Goal: Book appointment/travel/reservation

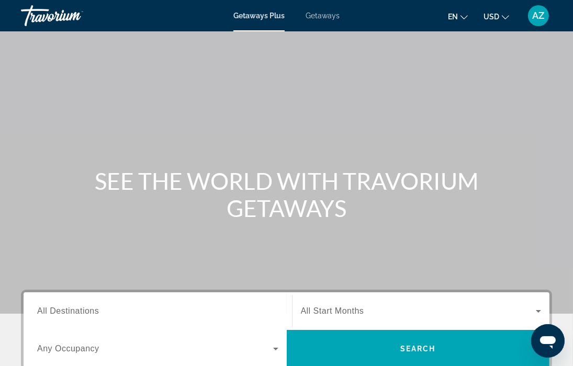
scroll to position [52, 0]
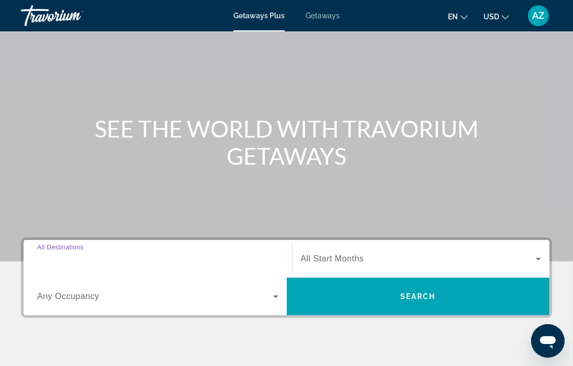
click at [253, 265] on input "Destination All Destinations" at bounding box center [157, 259] width 241 height 13
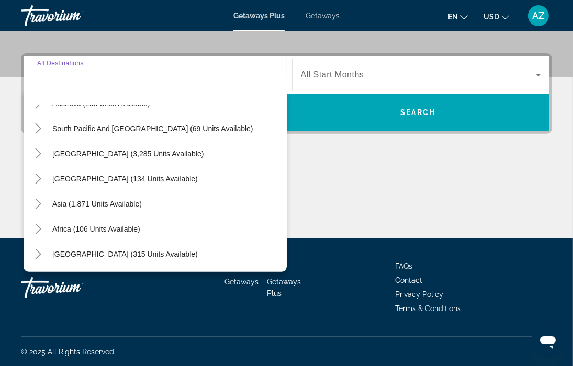
scroll to position [0, 0]
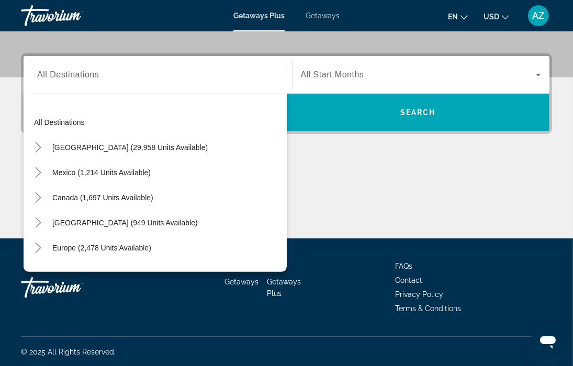
click at [138, 89] on div "All destinations [GEOGRAPHIC_DATA] (29,958 units available) [GEOGRAPHIC_DATA] (…" at bounding box center [155, 180] width 263 height 184
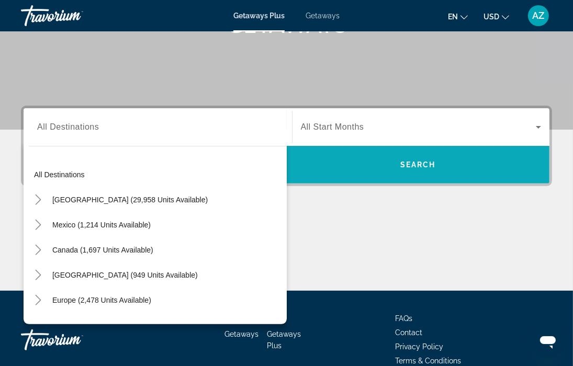
click at [376, 169] on span "Search widget" at bounding box center [418, 164] width 263 height 25
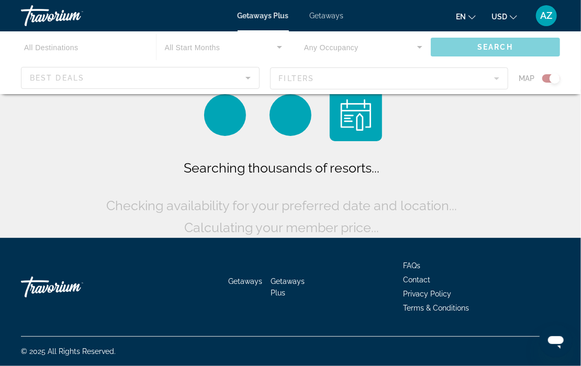
click at [219, 76] on div "Main content" at bounding box center [290, 62] width 581 height 63
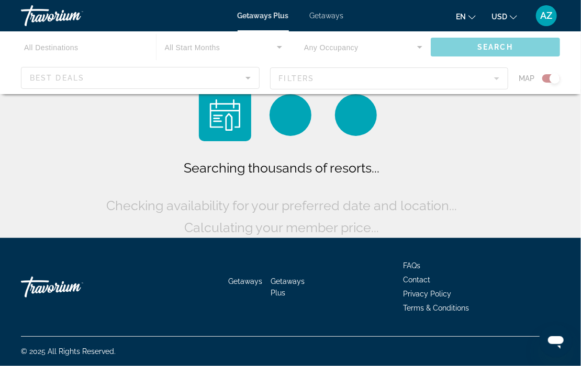
click at [242, 82] on div "Main content" at bounding box center [290, 62] width 581 height 63
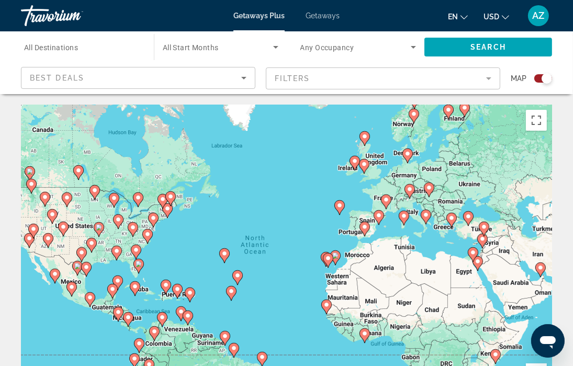
click at [482, 229] on image "Main content" at bounding box center [484, 227] width 6 height 6
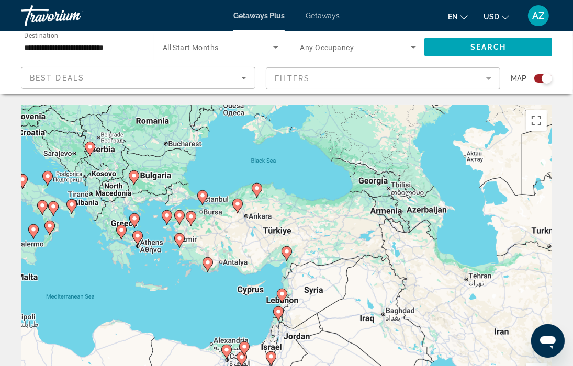
click at [208, 265] on image "Main content" at bounding box center [208, 263] width 6 height 6
type input "**********"
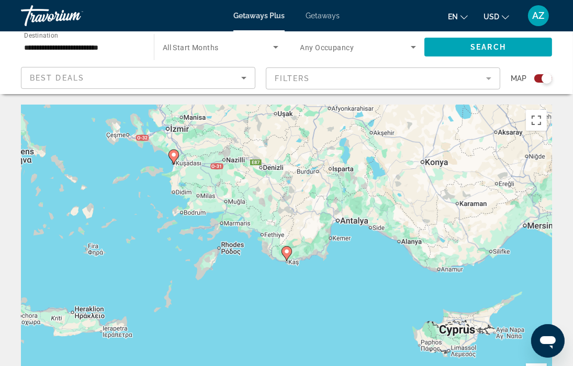
click at [287, 254] on image "Main content" at bounding box center [287, 252] width 6 height 6
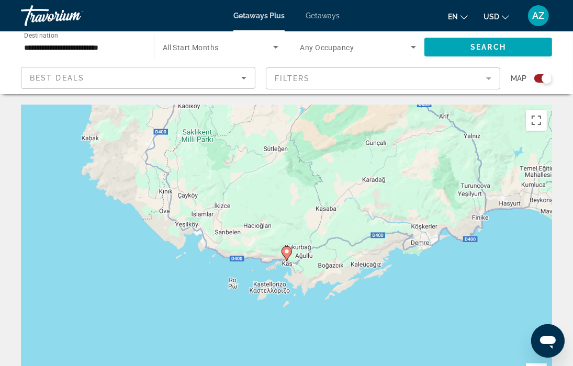
click at [287, 255] on icon "Main content" at bounding box center [286, 254] width 9 height 14
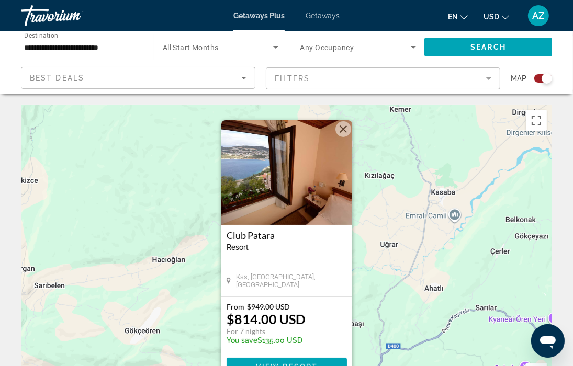
click at [261, 366] on span "View Resort" at bounding box center [286, 367] width 62 height 8
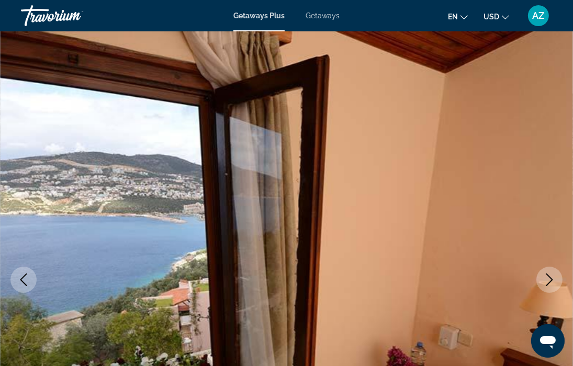
click at [550, 283] on icon "Next image" at bounding box center [549, 280] width 7 height 13
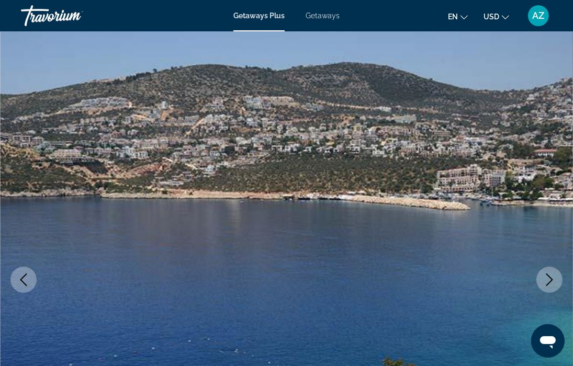
click at [549, 283] on icon "Next image" at bounding box center [549, 280] width 7 height 13
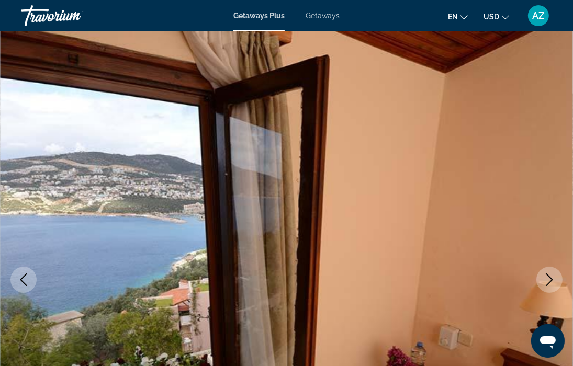
click at [549, 283] on icon "Next image" at bounding box center [549, 280] width 7 height 13
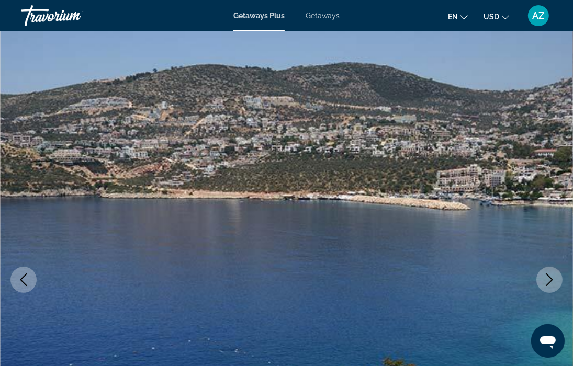
click at [549, 283] on icon "Next image" at bounding box center [549, 280] width 7 height 13
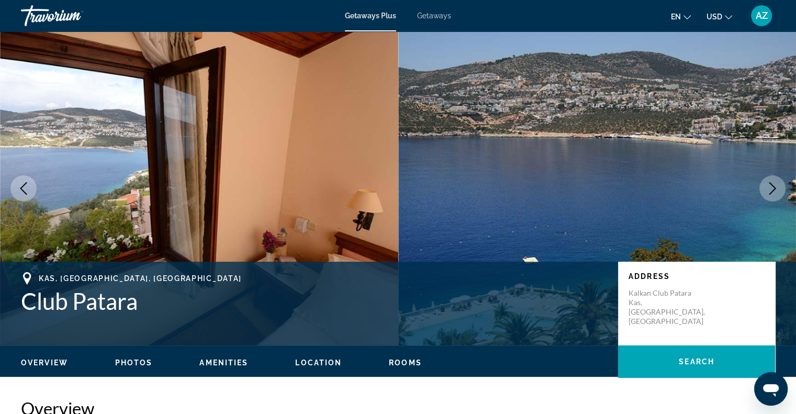
click at [580, 192] on icon "Next image" at bounding box center [772, 188] width 7 height 13
click at [580, 190] on icon "Next image" at bounding box center [772, 188] width 13 height 13
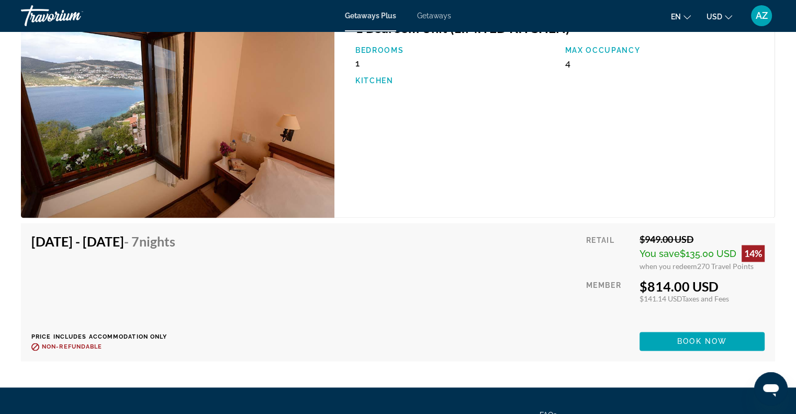
scroll to position [1623, 0]
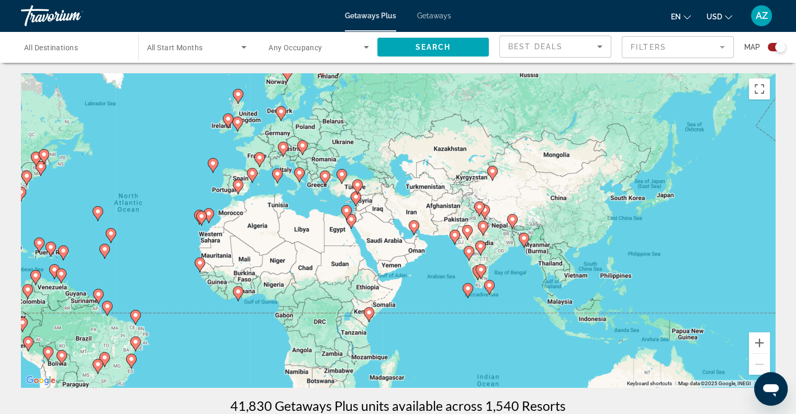
drag, startPoint x: 683, startPoint y: 239, endPoint x: 440, endPoint y: 229, distance: 243.1
click at [440, 229] on div "To activate drag with keyboard, press Alt + Enter. Once in keyboard drag state,…" at bounding box center [398, 230] width 754 height 314
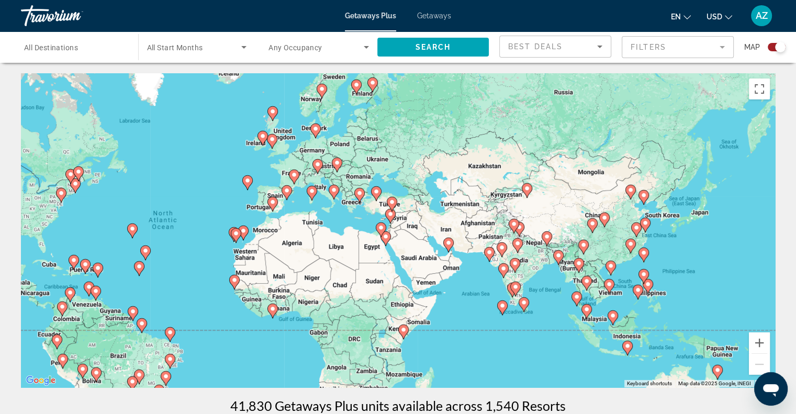
drag, startPoint x: 431, startPoint y: 189, endPoint x: 466, endPoint y: 208, distance: 39.8
click at [466, 208] on div "To activate drag with keyboard, press Alt + Enter. Once in keyboard drag state,…" at bounding box center [398, 230] width 754 height 314
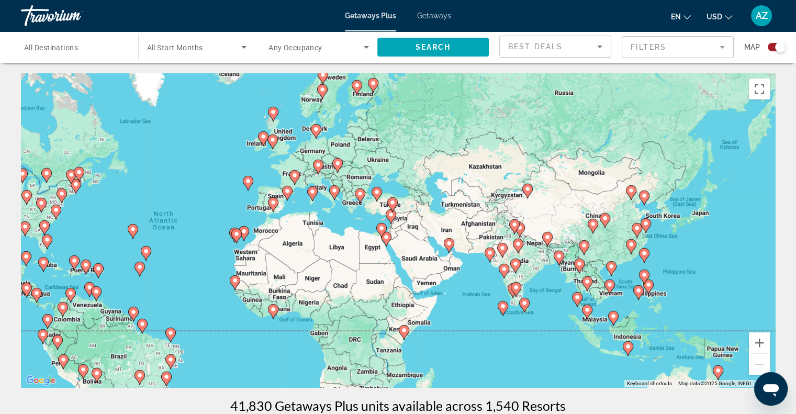
click at [377, 192] on image "Main content" at bounding box center [377, 192] width 6 height 6
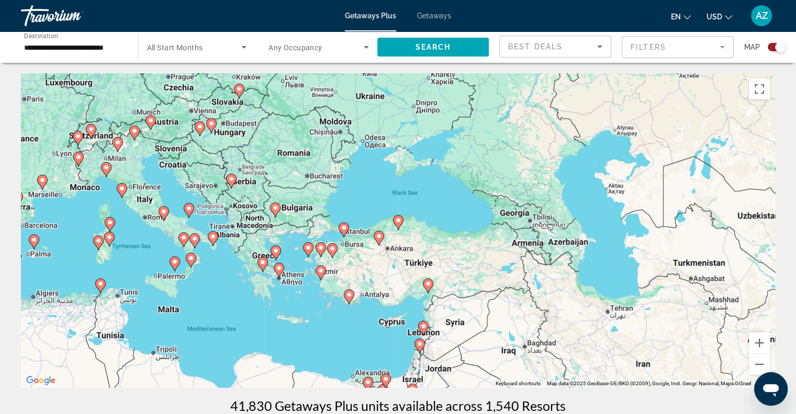
click at [333, 250] on image "Main content" at bounding box center [332, 248] width 6 height 6
type input "**********"
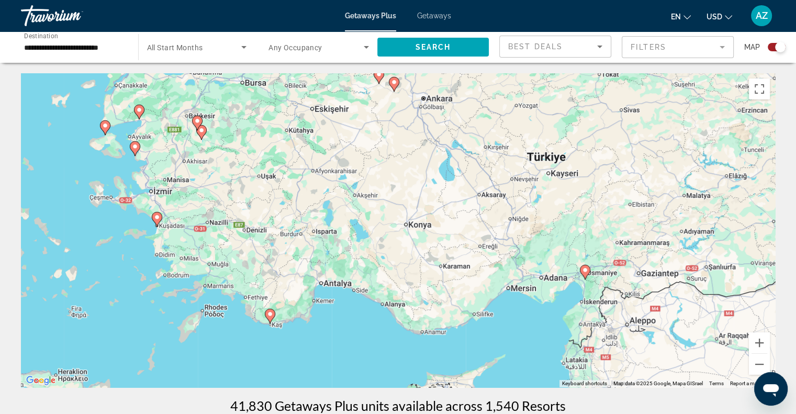
drag, startPoint x: 523, startPoint y: 327, endPoint x: 327, endPoint y: 234, distance: 217.5
click at [327, 234] on div "To activate drag with keyboard, press Alt + Enter. Once in keyboard drag state,…" at bounding box center [398, 230] width 754 height 314
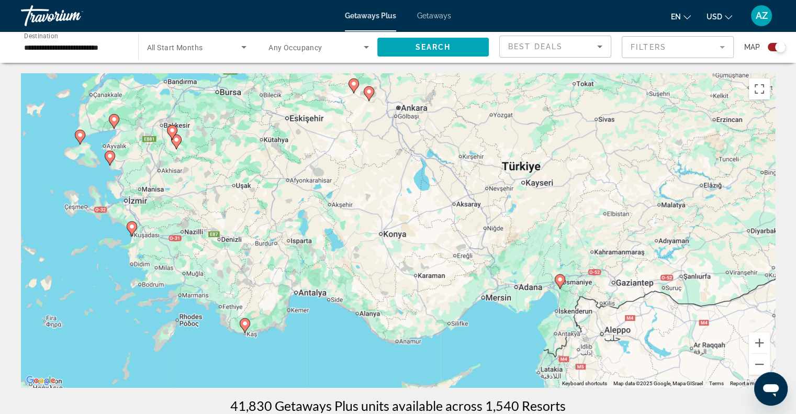
drag, startPoint x: 492, startPoint y: 326, endPoint x: 467, endPoint y: 333, distance: 26.2
click at [467, 333] on div "To activate drag with keyboard, press Alt + Enter. Once in keyboard drag state,…" at bounding box center [398, 230] width 754 height 314
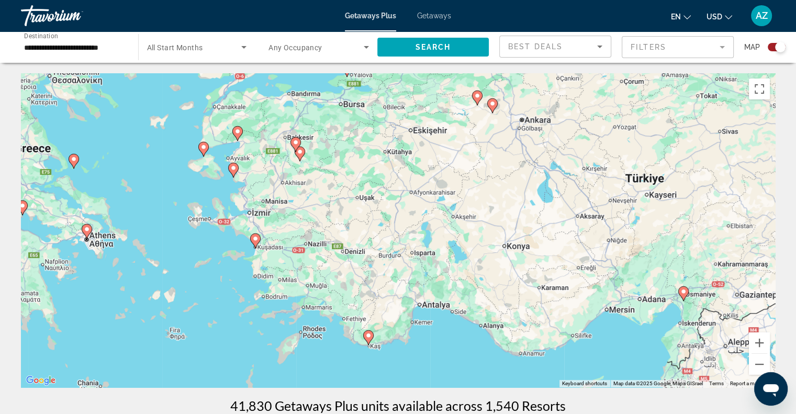
drag, startPoint x: 478, startPoint y: 291, endPoint x: 602, endPoint y: 306, distance: 125.0
click at [580, 306] on div "To activate drag with keyboard, press Alt + Enter. Once in keyboard drag state,…" at bounding box center [398, 230] width 754 height 314
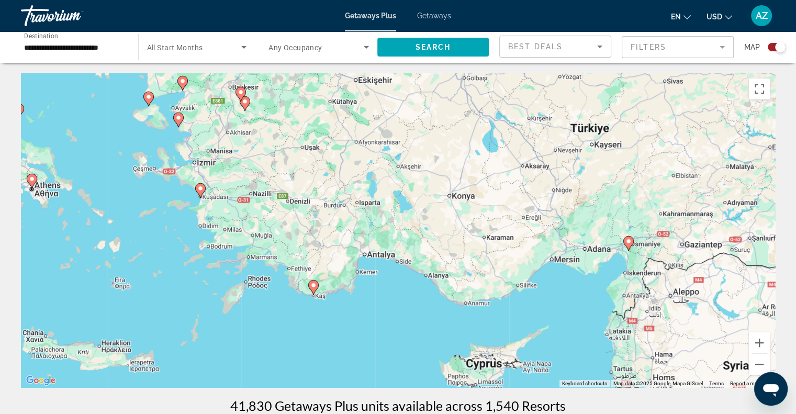
drag, startPoint x: 582, startPoint y: 363, endPoint x: 523, endPoint y: 307, distance: 81.1
click at [523, 307] on div "To activate drag with keyboard, press Alt + Enter. Once in keyboard drag state,…" at bounding box center [398, 230] width 754 height 314
click at [199, 192] on icon "Main content" at bounding box center [199, 191] width 9 height 14
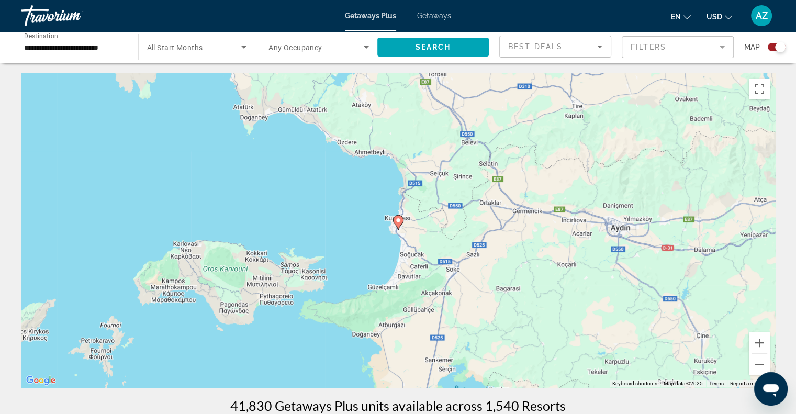
click at [394, 227] on gmp-advanced-marker "Main content" at bounding box center [398, 223] width 10 height 16
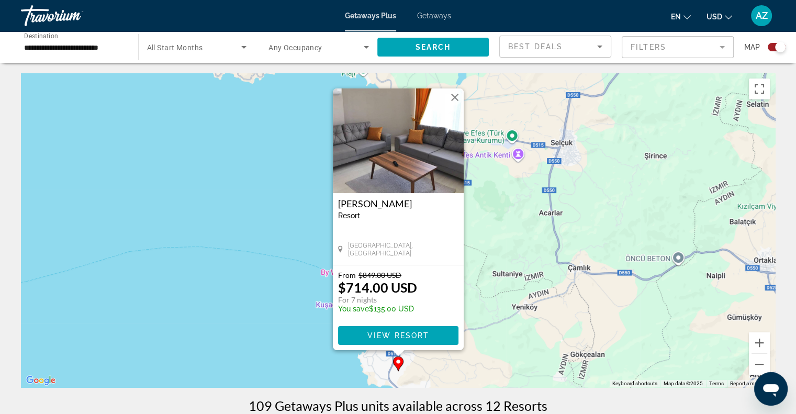
click at [449, 184] on img "Main content" at bounding box center [398, 140] width 131 height 105
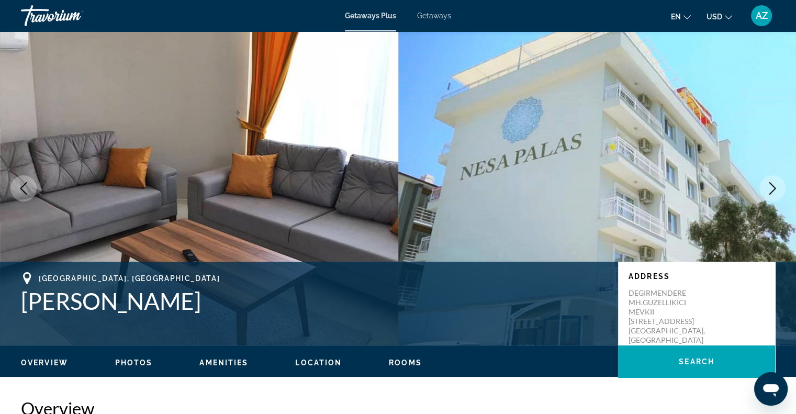
click at [580, 188] on icon "Next image" at bounding box center [772, 188] width 13 height 13
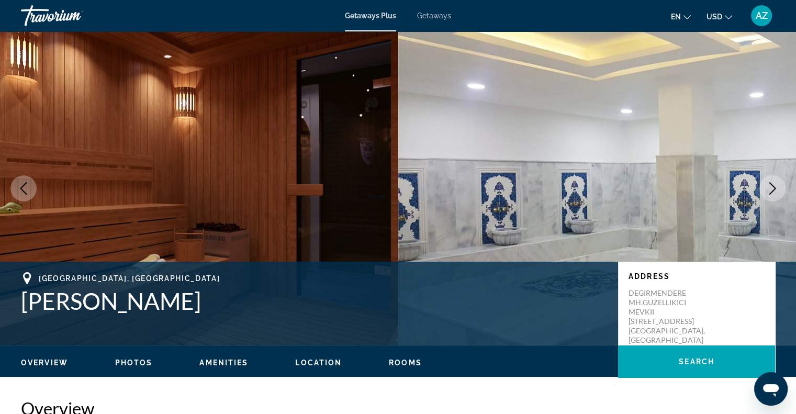
click at [580, 188] on icon "Next image" at bounding box center [772, 188] width 13 height 13
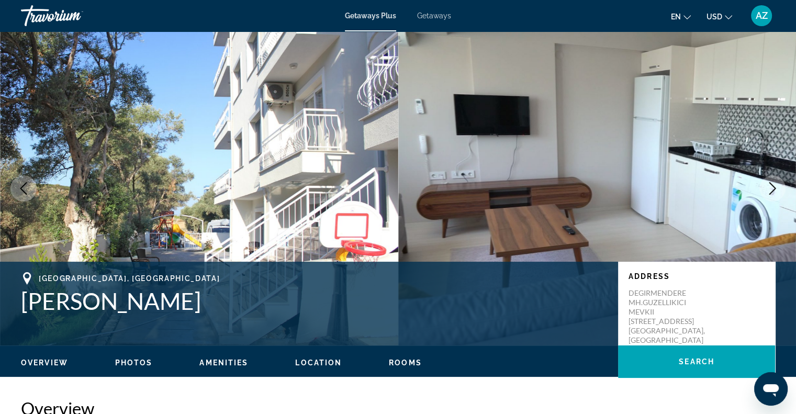
click at [580, 194] on icon "Next image" at bounding box center [772, 188] width 7 height 13
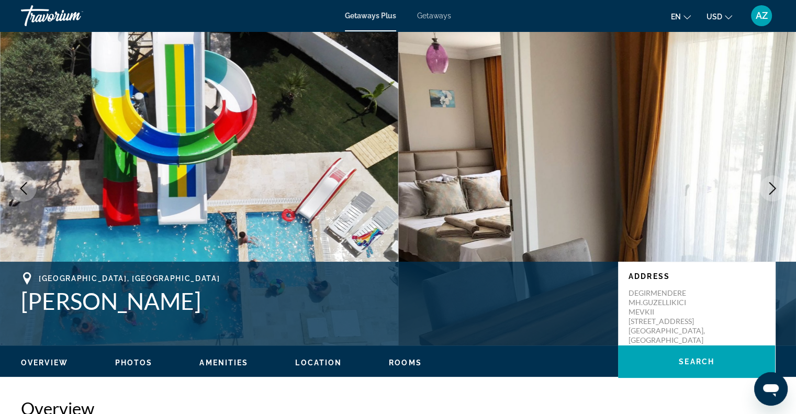
click at [580, 194] on icon "Next image" at bounding box center [772, 188] width 7 height 13
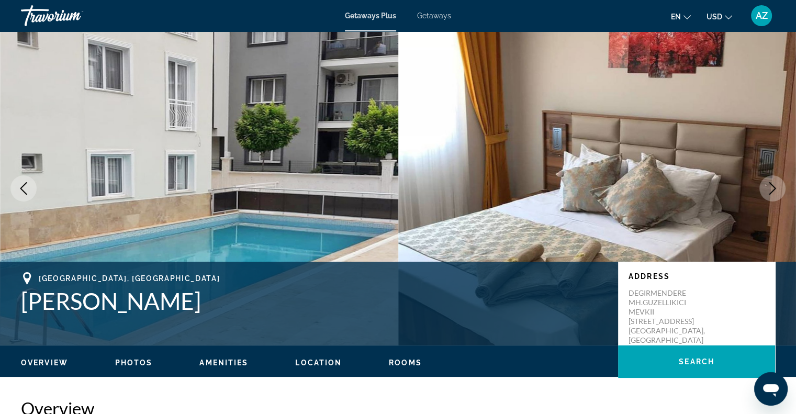
click at [580, 194] on icon "Next image" at bounding box center [772, 188] width 7 height 13
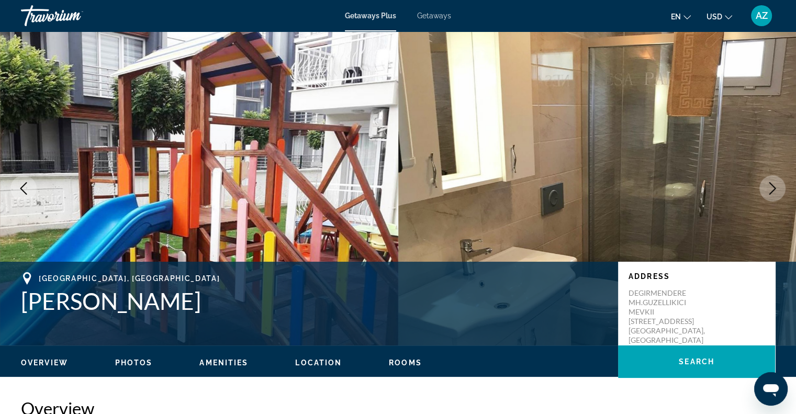
click at [580, 194] on icon "Next image" at bounding box center [772, 188] width 7 height 13
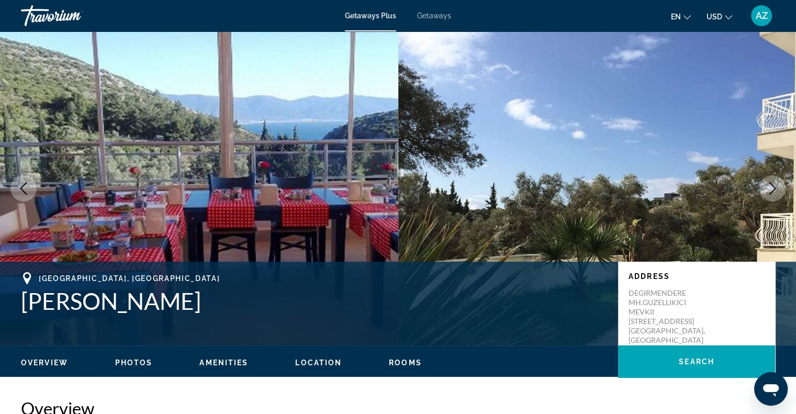
click at [580, 194] on icon "Next image" at bounding box center [772, 188] width 7 height 13
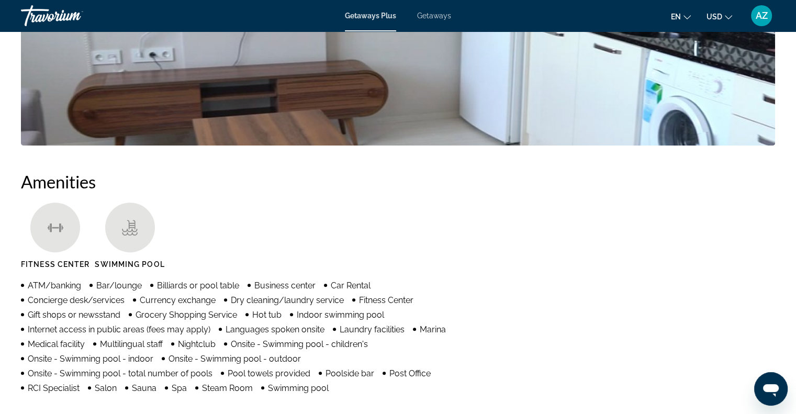
scroll to position [471, 0]
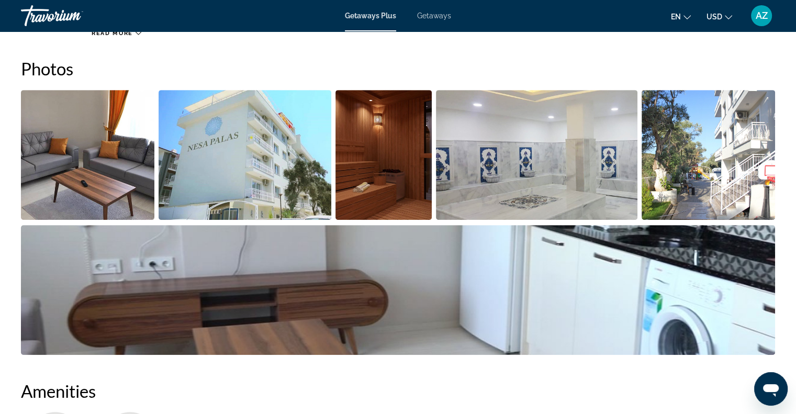
click at [426, 16] on span "Getaways" at bounding box center [434, 16] width 34 height 8
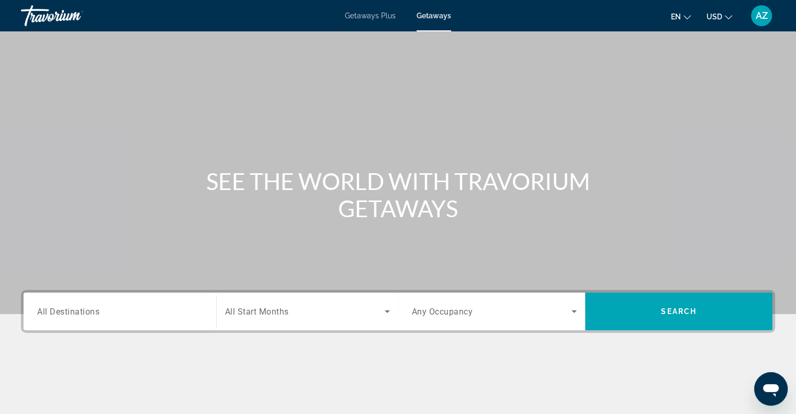
click at [181, 314] on input "Destination All Destinations" at bounding box center [119, 312] width 165 height 13
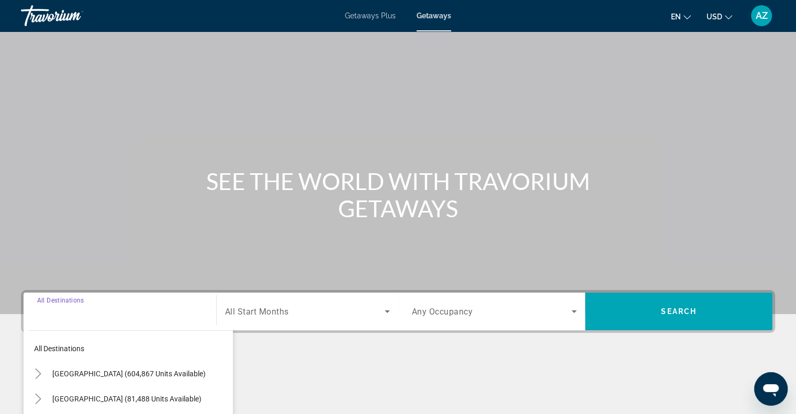
scroll to position [151, 0]
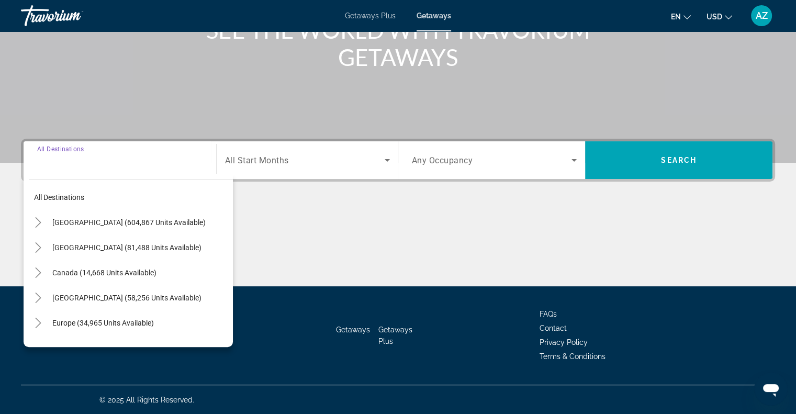
click at [140, 167] on div "Search widget" at bounding box center [119, 161] width 165 height 30
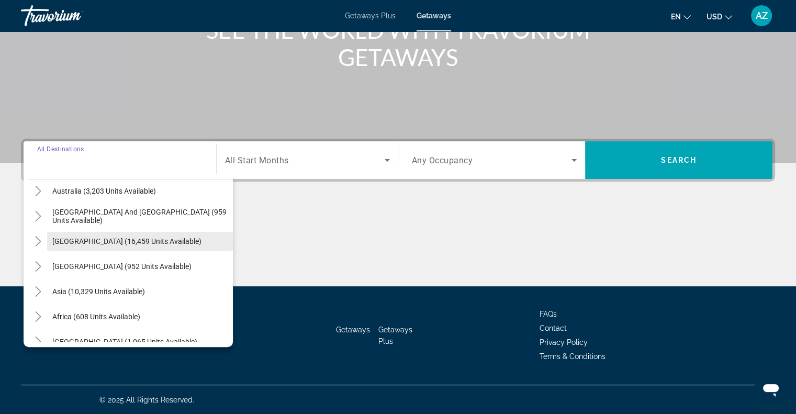
scroll to position [170, 0]
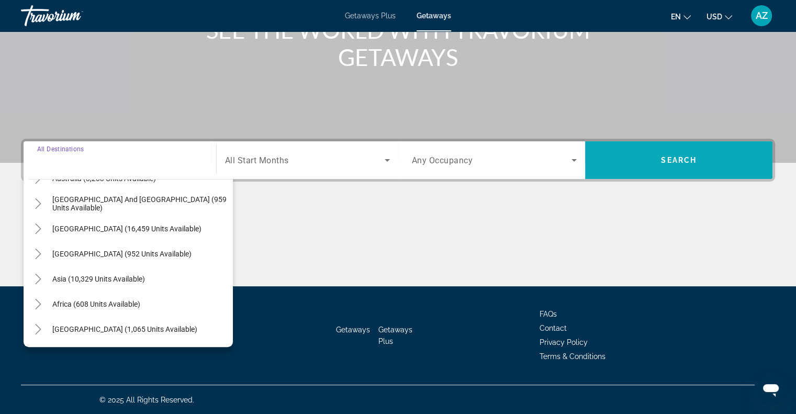
click at [580, 155] on span "Search widget" at bounding box center [678, 160] width 187 height 25
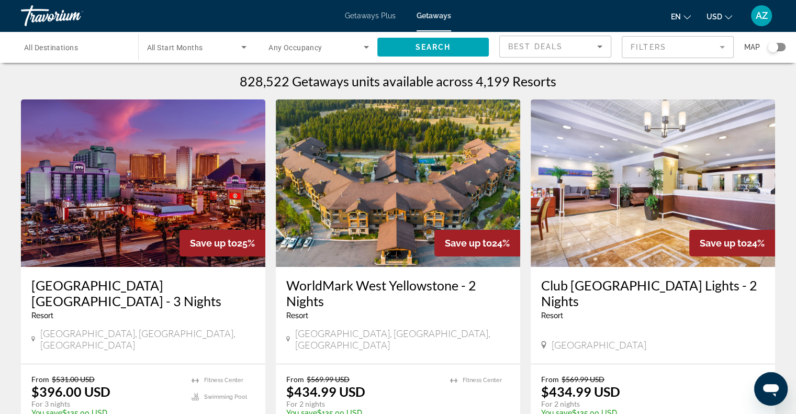
click at [580, 47] on div "Search widget" at bounding box center [777, 47] width 18 height 8
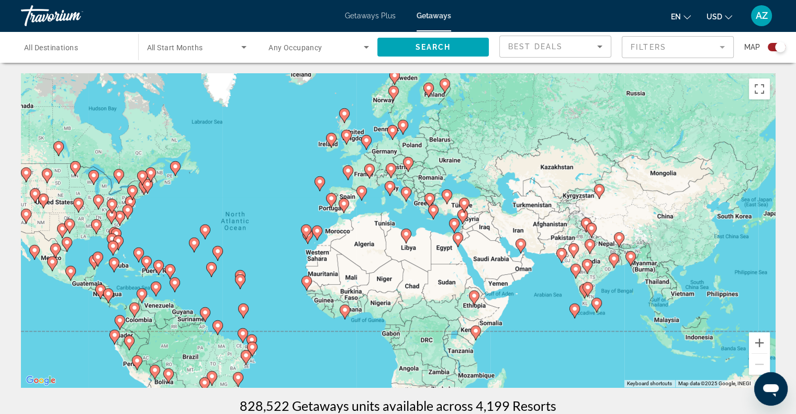
drag, startPoint x: 610, startPoint y: 228, endPoint x: 496, endPoint y: 226, distance: 114.7
click at [511, 233] on div "To activate drag with keyboard, press Alt + Enter. Once in keyboard drag state,…" at bounding box center [398, 230] width 754 height 314
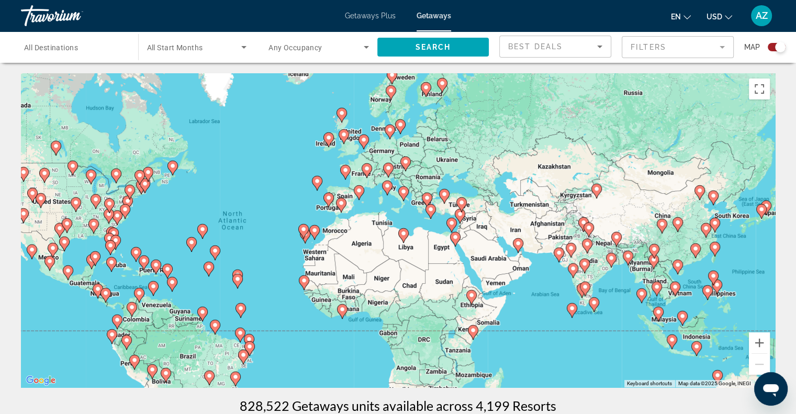
click at [462, 206] on icon "Main content" at bounding box center [460, 205] width 9 height 14
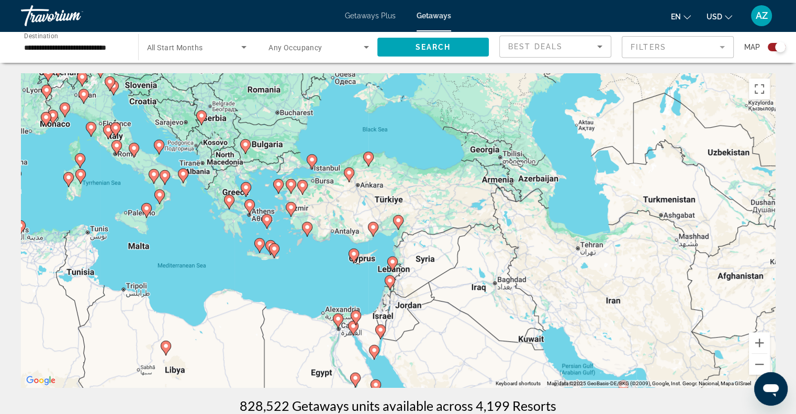
click at [371, 229] on image "Main content" at bounding box center [373, 227] width 6 height 6
type input "**********"
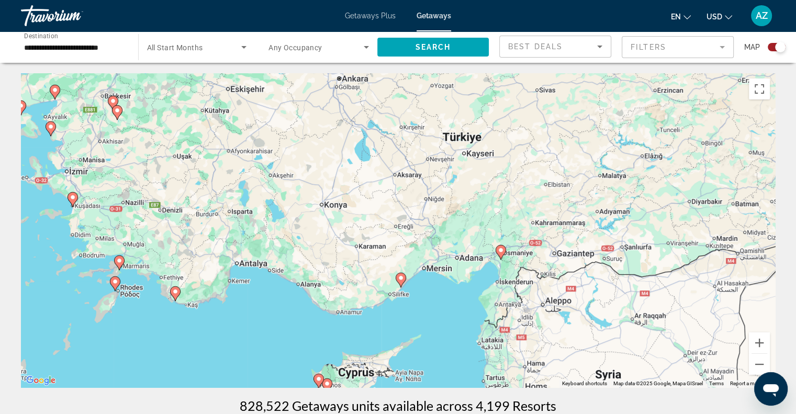
drag, startPoint x: 431, startPoint y: 183, endPoint x: 433, endPoint y: 242, distance: 59.7
click at [433, 242] on div "To activate drag with keyboard, press Alt + Enter. Once in keyboard drag state,…" at bounding box center [398, 230] width 754 height 314
click at [401, 281] on image "Main content" at bounding box center [401, 278] width 6 height 6
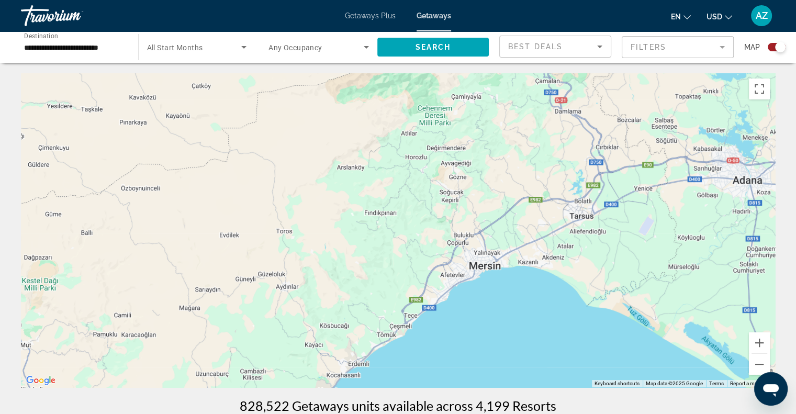
drag, startPoint x: 601, startPoint y: 203, endPoint x: 481, endPoint y: -63, distance: 292.1
click at [481, 0] on html "**********" at bounding box center [398, 207] width 796 height 414
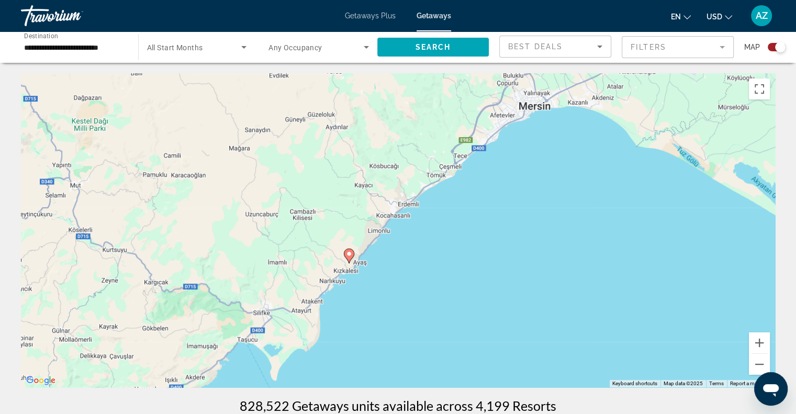
drag, startPoint x: 538, startPoint y: 249, endPoint x: 586, endPoint y: 90, distance: 166.2
click at [580, 88] on div "To activate drag with keyboard, press Alt + Enter. Once in keyboard drag state,…" at bounding box center [398, 230] width 754 height 314
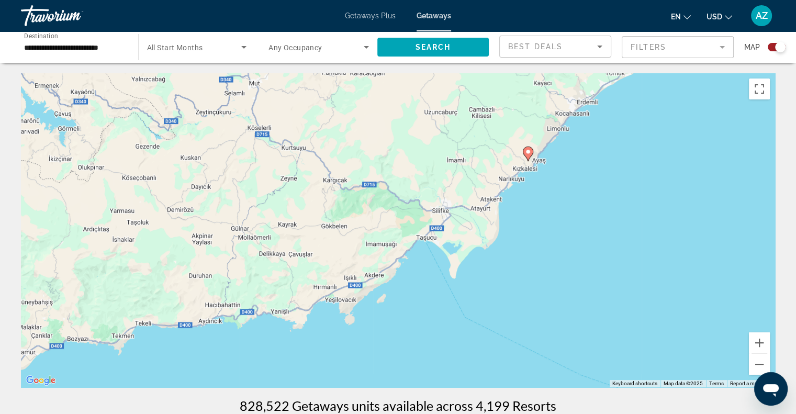
drag, startPoint x: 308, startPoint y: 315, endPoint x: 485, endPoint y: 215, distance: 203.7
click at [485, 215] on div "To activate drag with keyboard, press Alt + Enter. Once in keyboard drag state,…" at bounding box center [398, 230] width 754 height 314
click at [530, 158] on gmp-advanced-marker "Main content" at bounding box center [528, 154] width 10 height 16
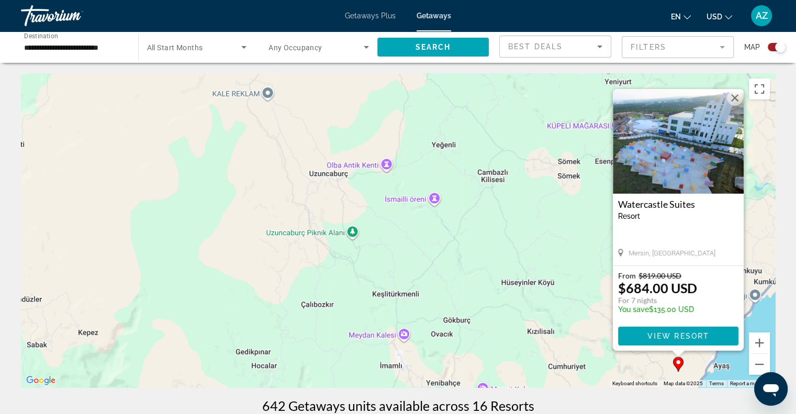
click at [580, 173] on img "Main content" at bounding box center [678, 141] width 131 height 105
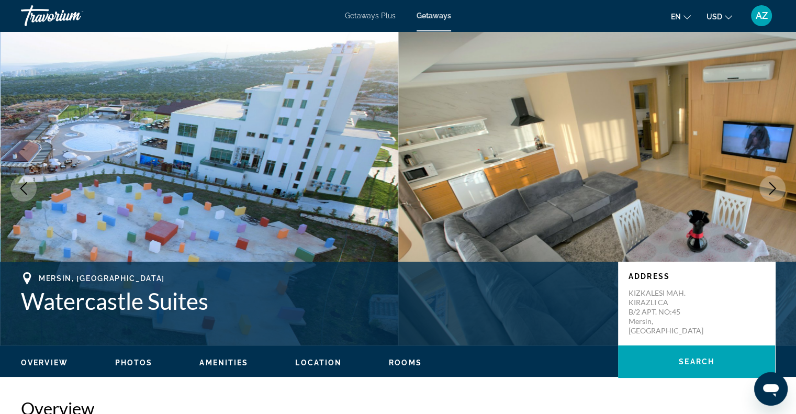
click at [580, 187] on icon "Next image" at bounding box center [772, 188] width 13 height 13
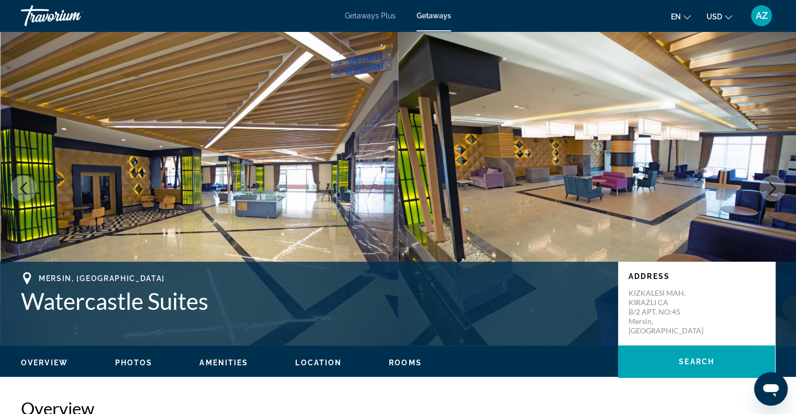
click at [580, 187] on icon "Next image" at bounding box center [772, 188] width 13 height 13
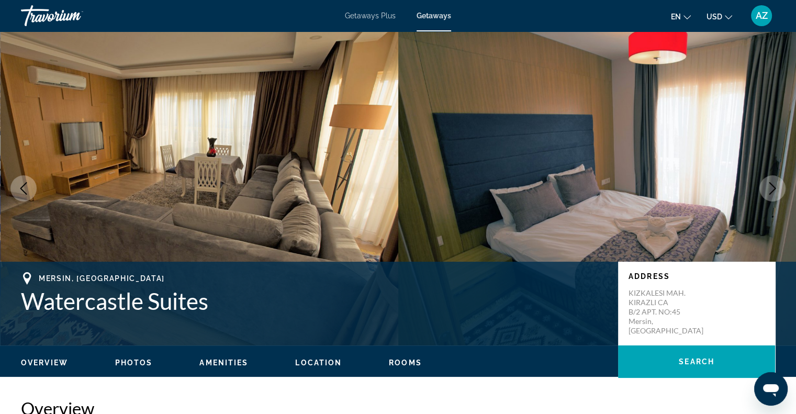
click at [580, 187] on icon "Next image" at bounding box center [772, 188] width 13 height 13
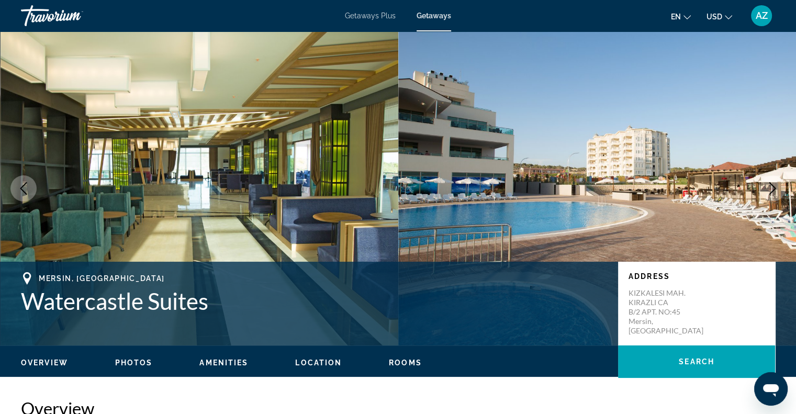
click at [580, 187] on icon "Next image" at bounding box center [772, 188] width 13 height 13
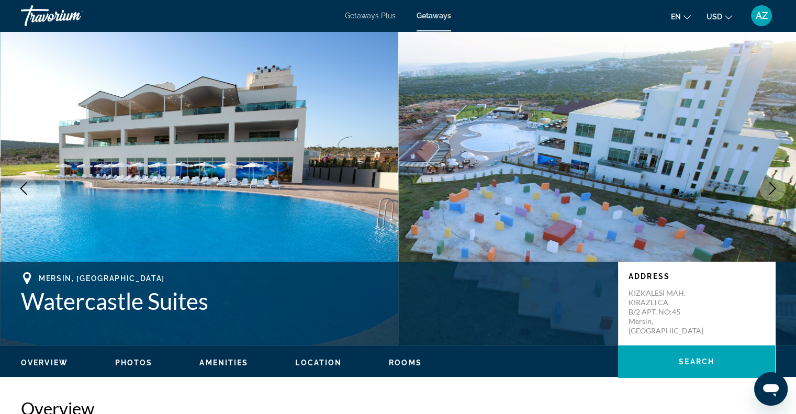
click at [580, 187] on icon "Next image" at bounding box center [772, 188] width 13 height 13
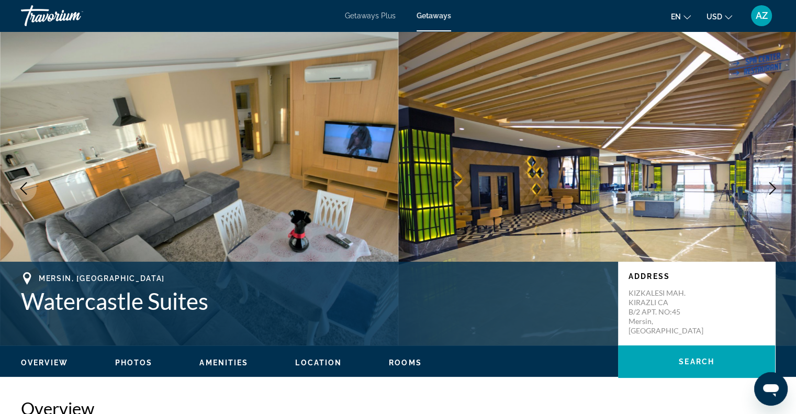
click at [580, 187] on icon "Next image" at bounding box center [772, 188] width 13 height 13
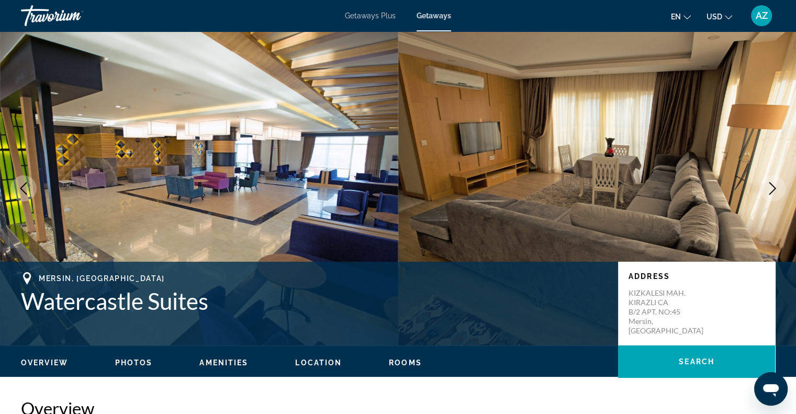
click at [580, 187] on icon "Next image" at bounding box center [772, 188] width 13 height 13
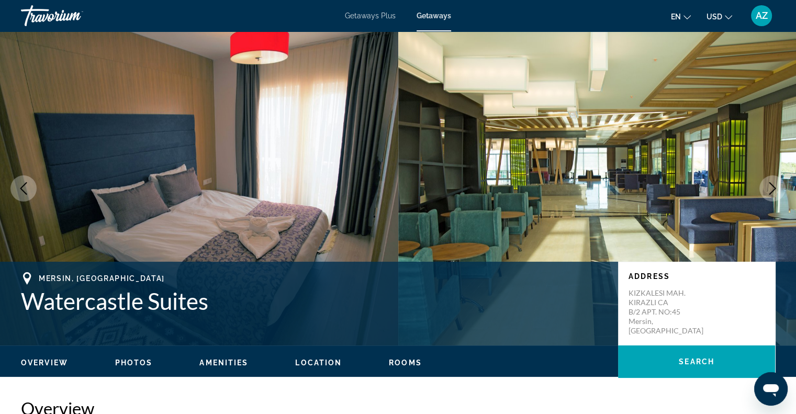
click at [580, 187] on icon "Next image" at bounding box center [772, 188] width 13 height 13
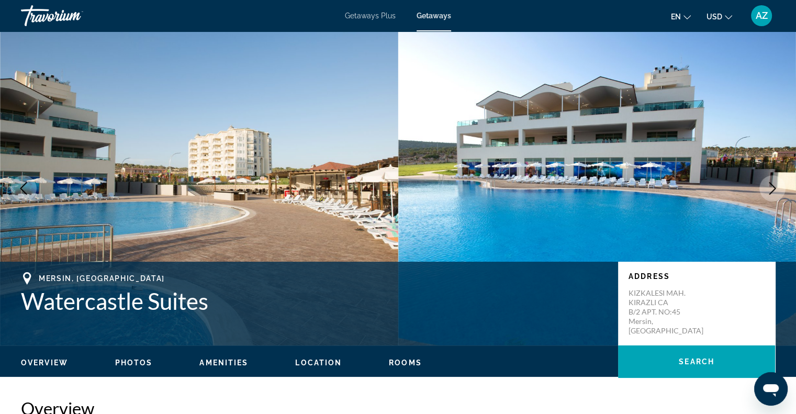
click at [580, 187] on icon "Next image" at bounding box center [772, 188] width 13 height 13
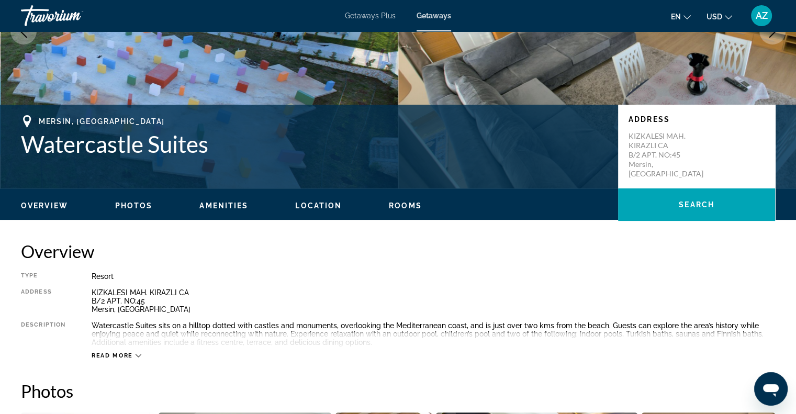
scroll to position [209, 0]
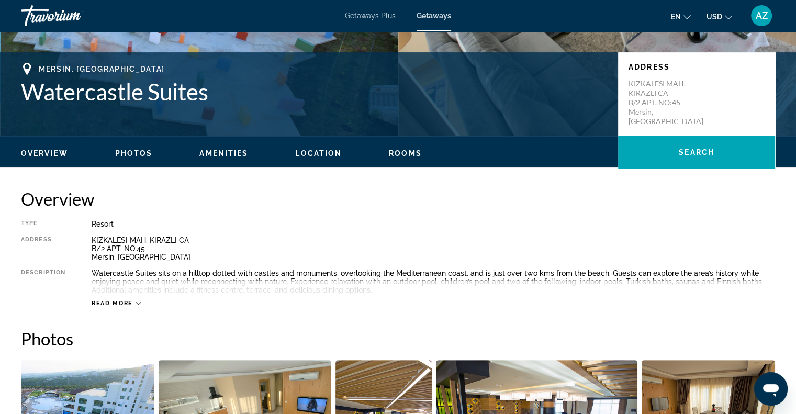
click at [139, 299] on div "Read more" at bounding box center [434, 292] width 684 height 29
click at [140, 300] on icon "Main content" at bounding box center [139, 303] width 6 height 6
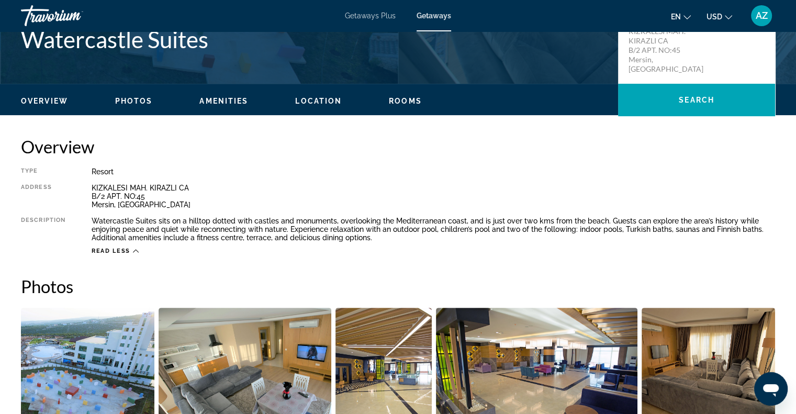
scroll to position [0, 0]
